Goal: Information Seeking & Learning: Learn about a topic

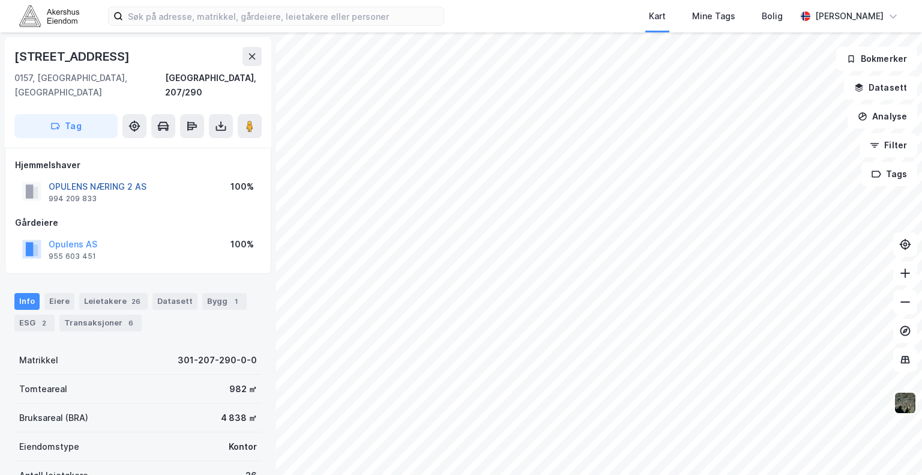
click at [0, 0] on button "OPULENS NÆRING 2 AS" at bounding box center [0, 0] width 0 height 0
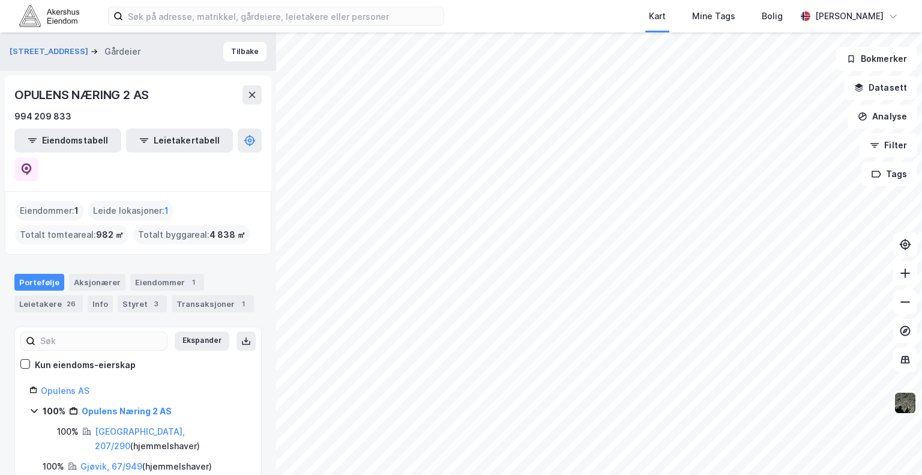
scroll to position [82, 0]
